Goal: Task Accomplishment & Management: Use online tool/utility

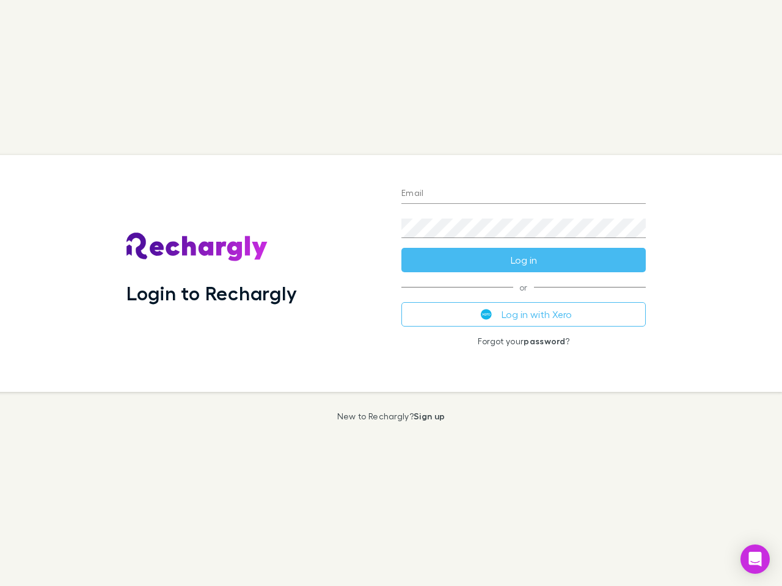
click at [391, 293] on div "Login to Rechargly" at bounding box center [254, 273] width 275 height 237
click at [523, 194] on input "Email" at bounding box center [523, 194] width 244 height 20
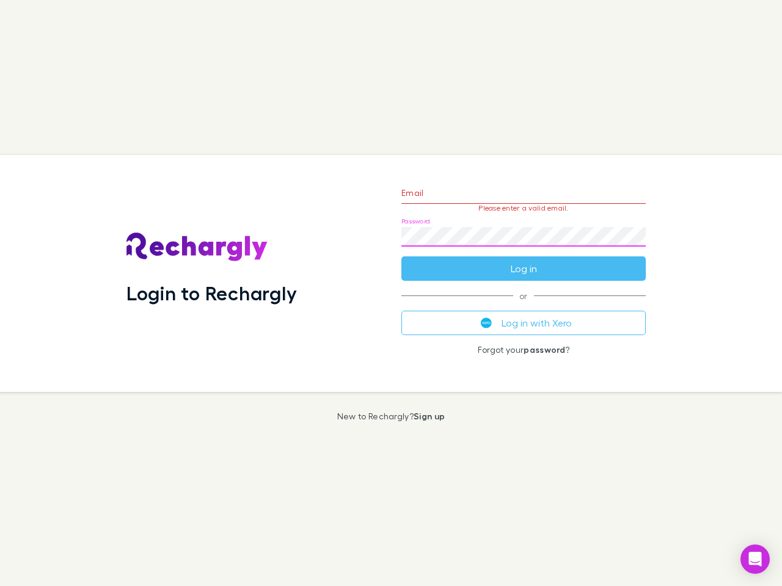
click at [523, 260] on form "Email Please enter a valid email. Password Log in" at bounding box center [523, 228] width 244 height 106
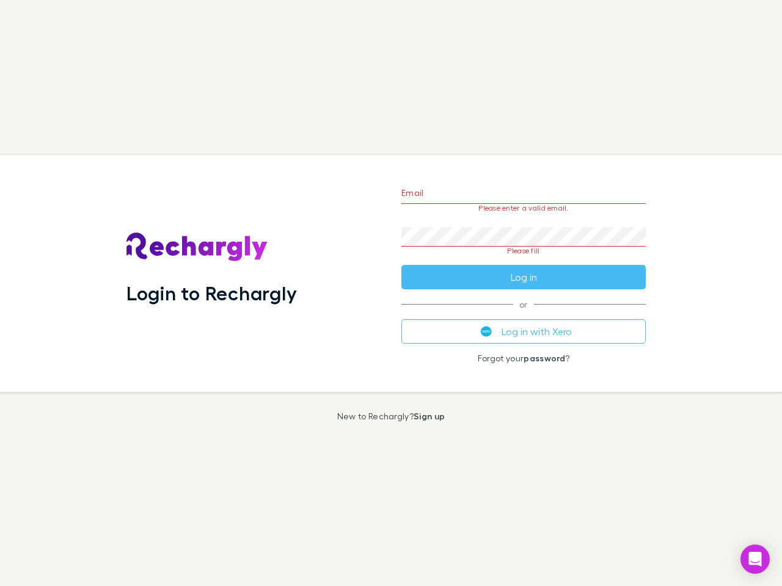
click at [523, 315] on div "Email Please enter a valid email. Password Please fill Log in or Log in with Xe…" at bounding box center [524, 273] width 264 height 237
click at [755, 559] on icon "Open Intercom Messenger" at bounding box center [755, 559] width 13 height 15
